Goal: Book appointment/travel/reservation

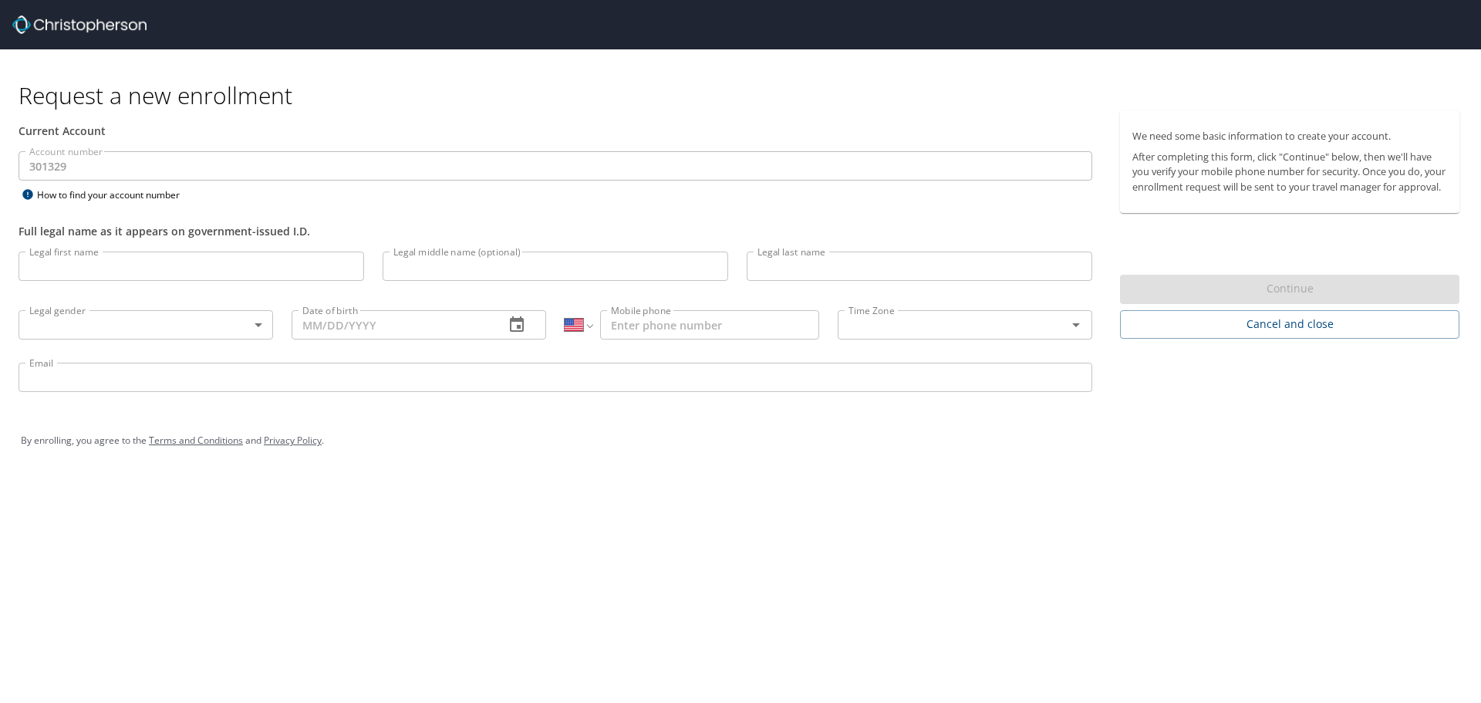
select select "US"
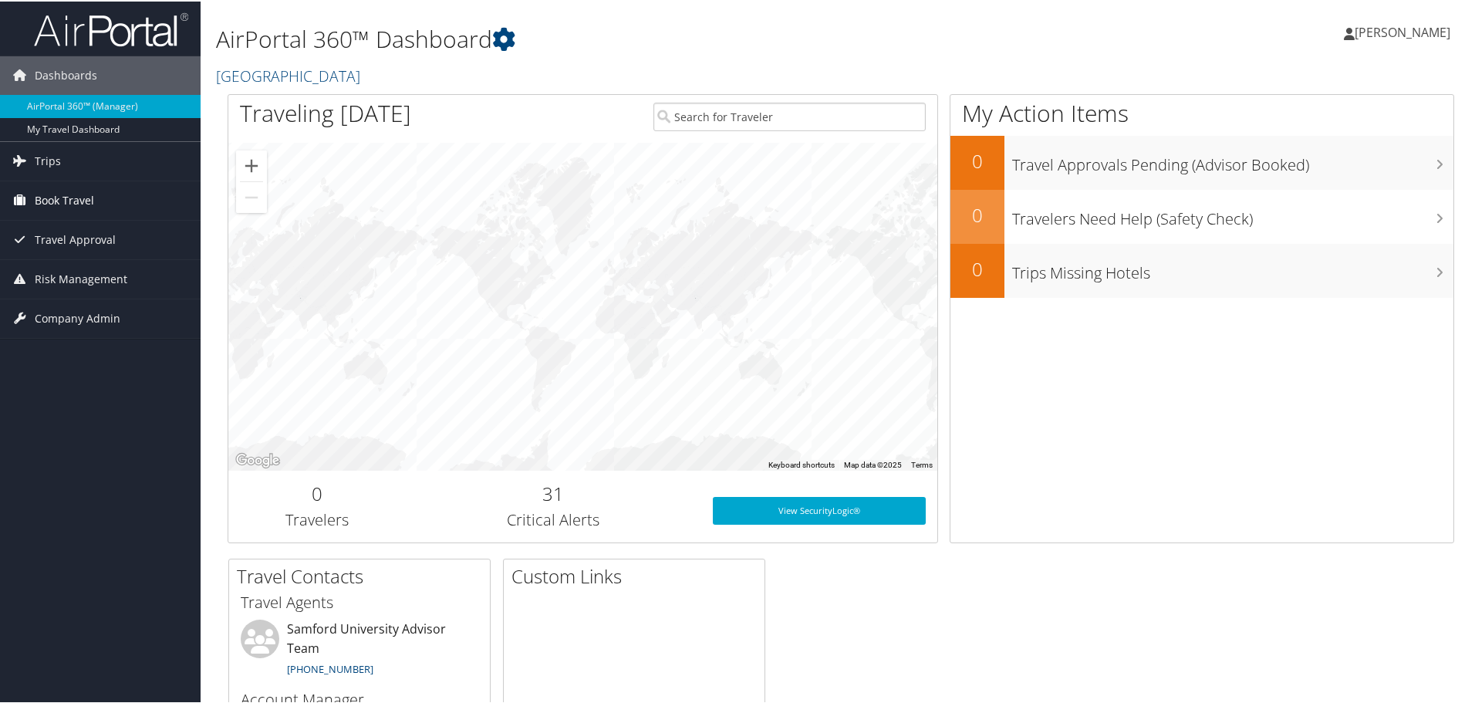
click at [84, 193] on span "Book Travel" at bounding box center [64, 199] width 59 height 39
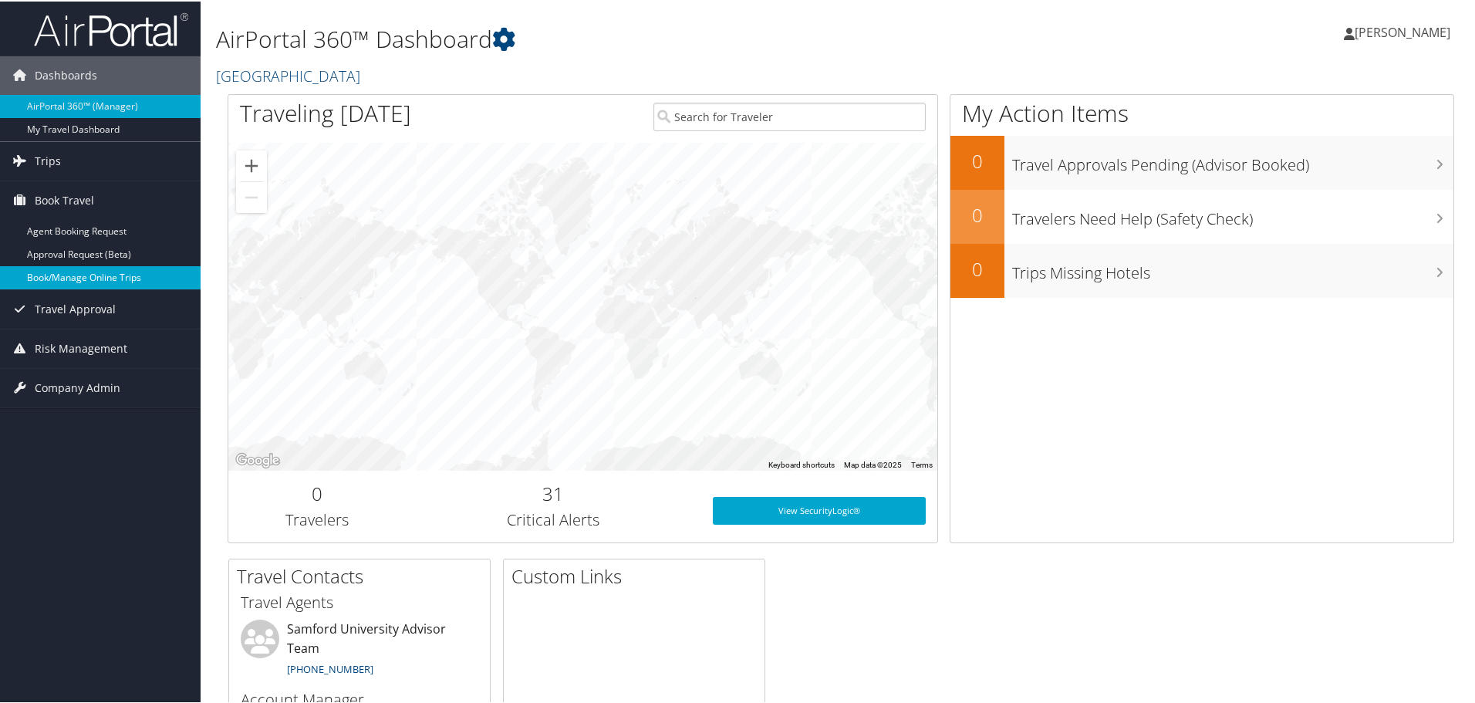
click at [72, 273] on link "Book/Manage Online Trips" at bounding box center [100, 276] width 201 height 23
